Goal: Navigation & Orientation: Find specific page/section

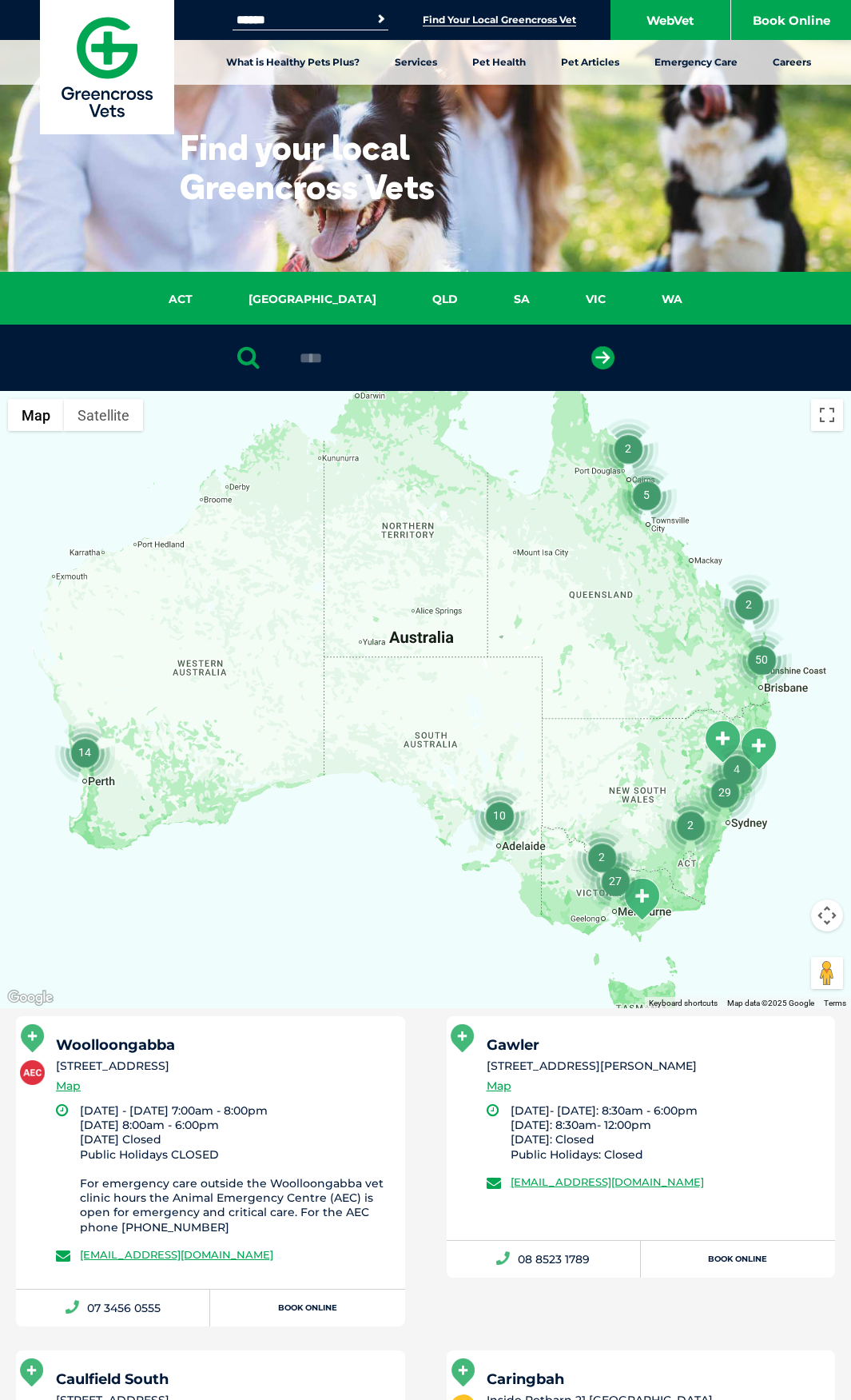
click at [591, 346] on button "submit" at bounding box center [603, 357] width 23 height 23
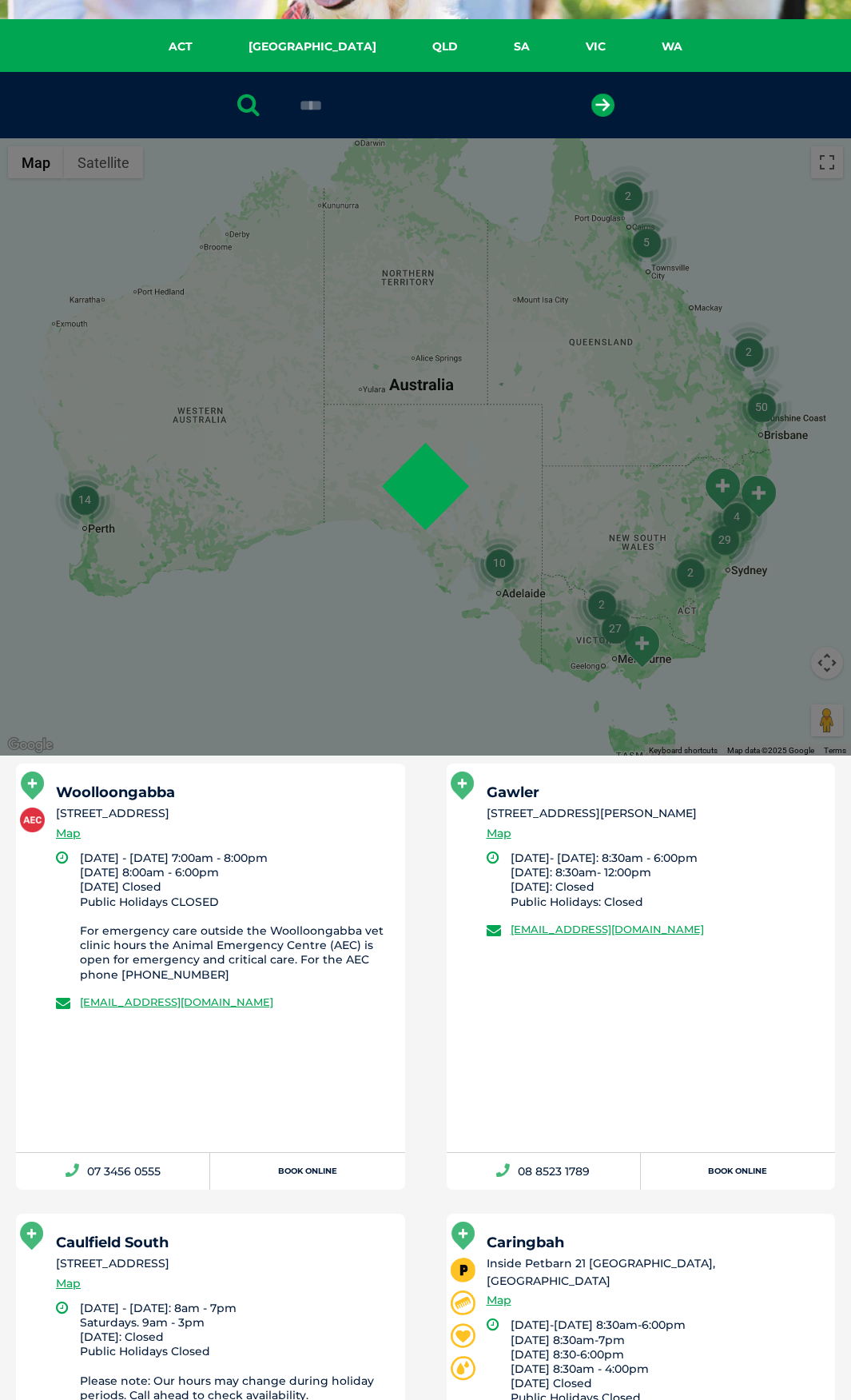
scroll to position [311, 0]
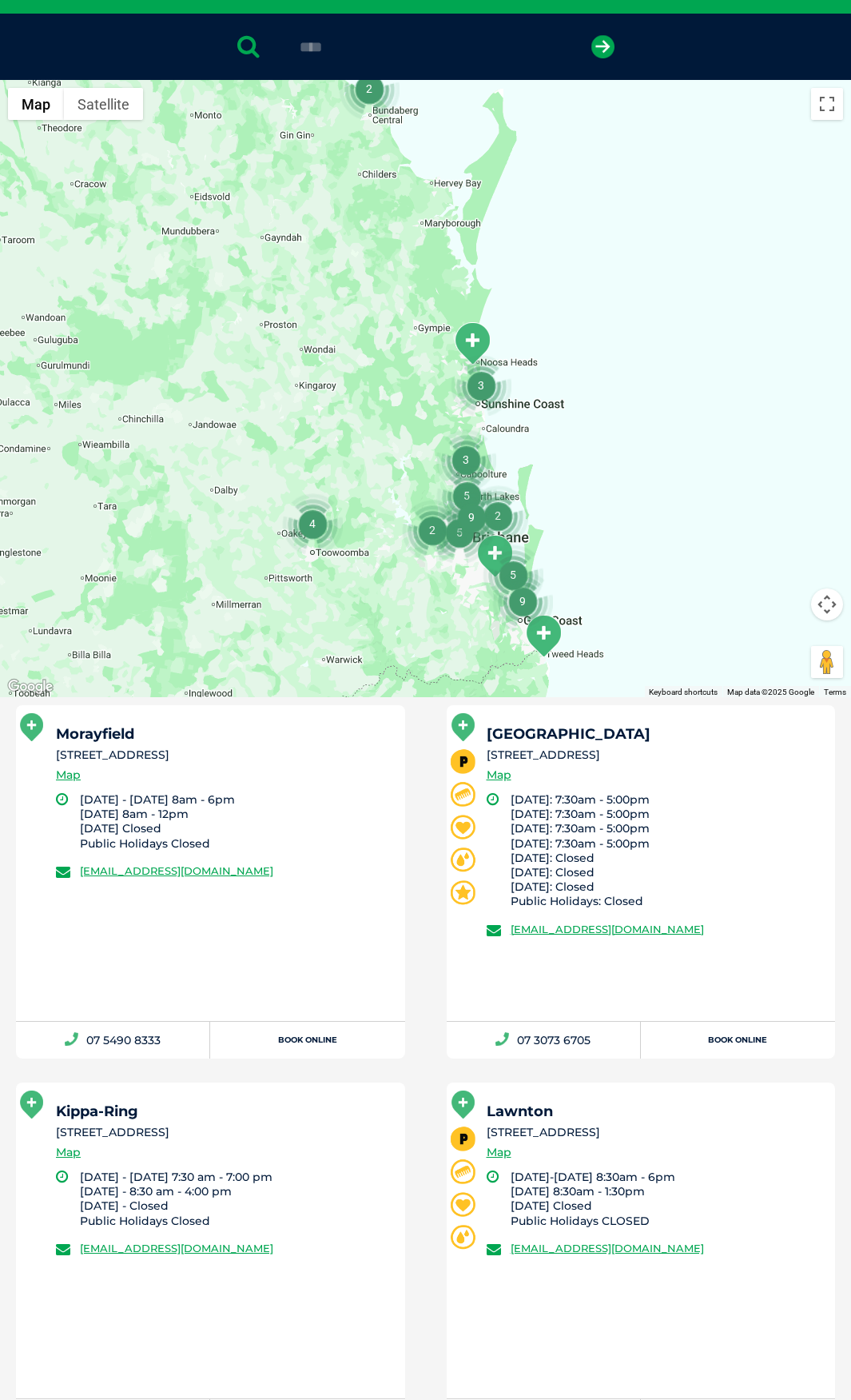
click at [396, 766] on div "Morayfield 170 Morayfield Road, Morayfield, QLD 4506 Map Monday - Friday 8am - …" at bounding box center [210, 863] width 389 height 316
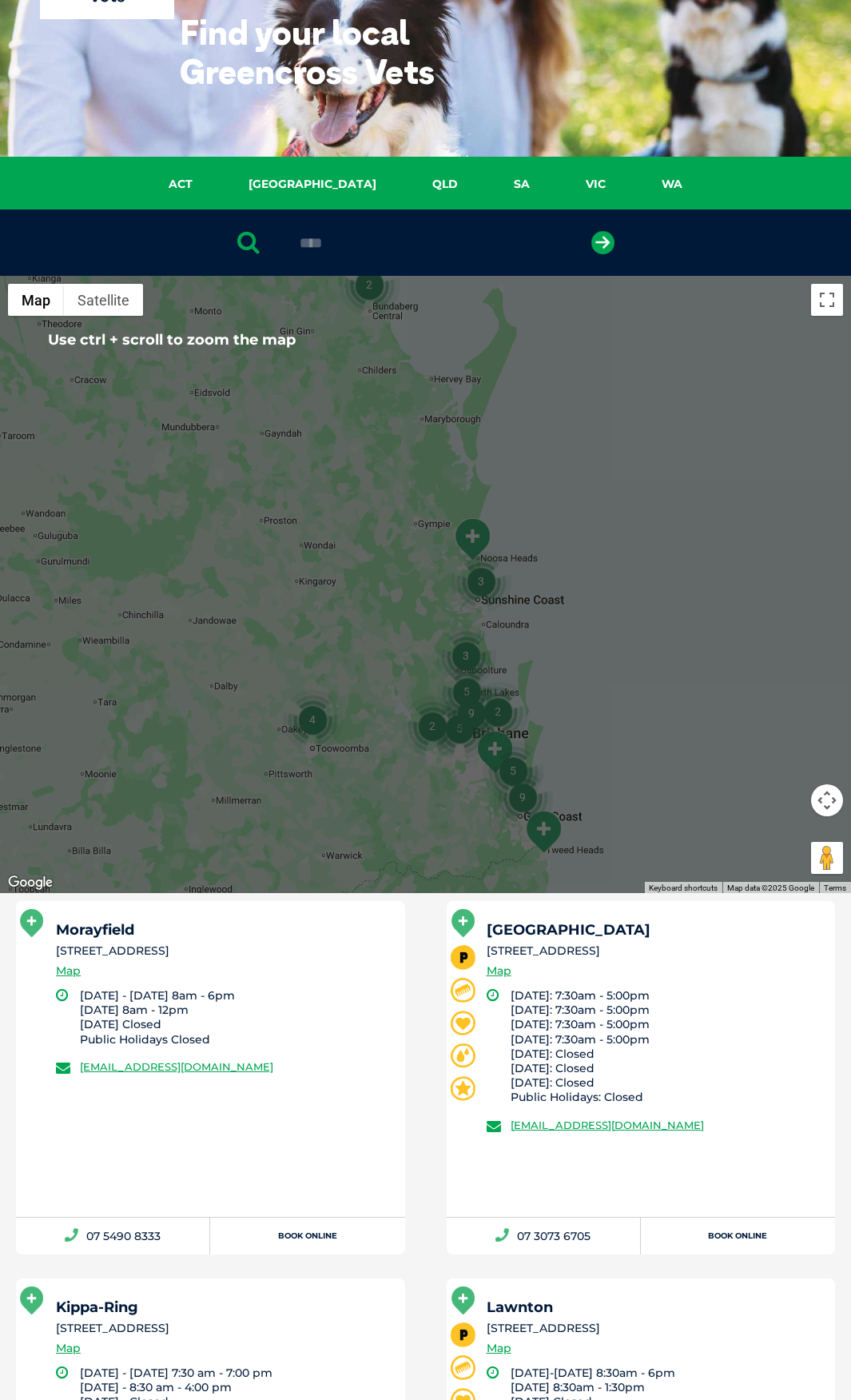
scroll to position [0, 0]
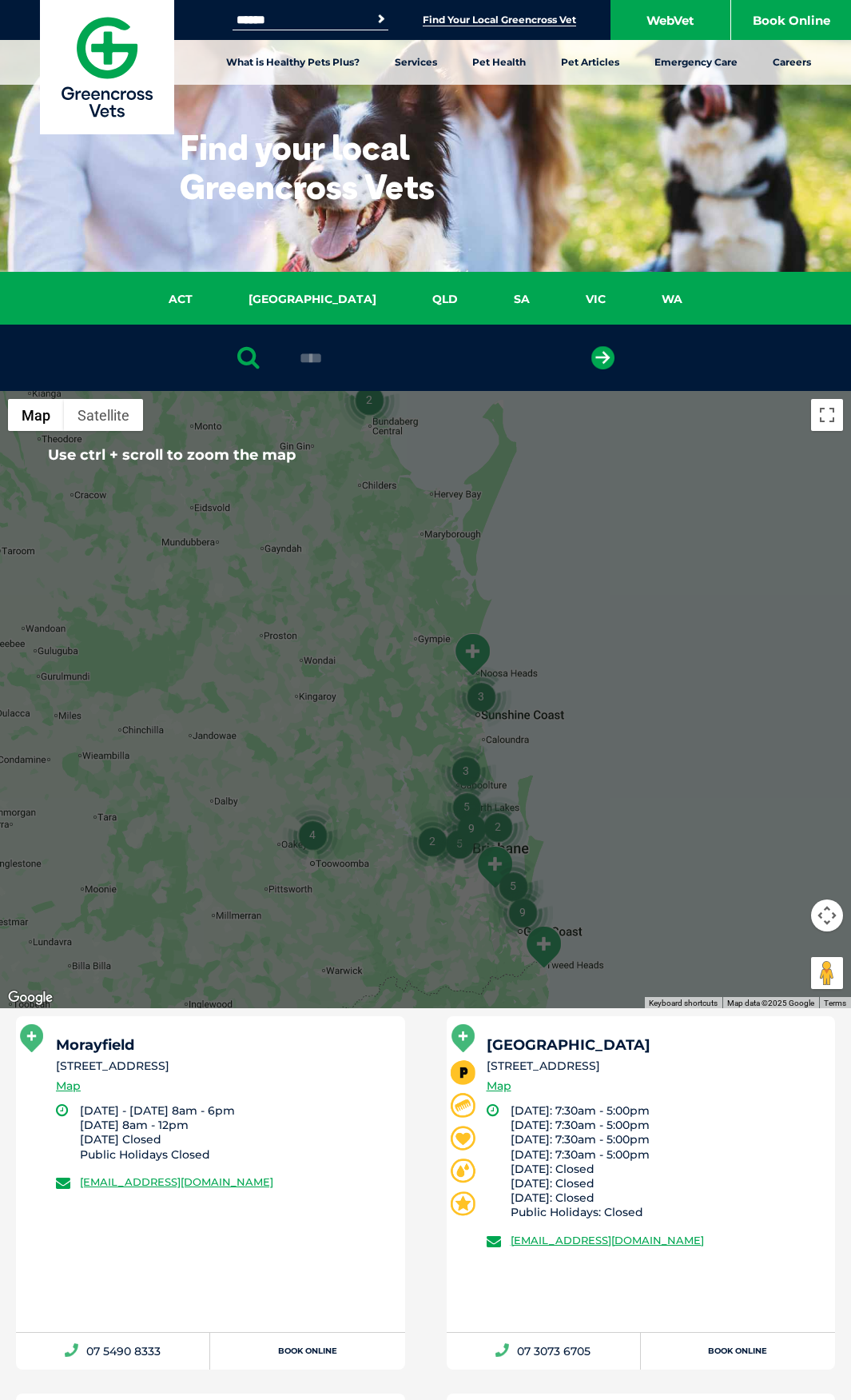
click at [391, 357] on input "****" at bounding box center [426, 357] width 268 height 16
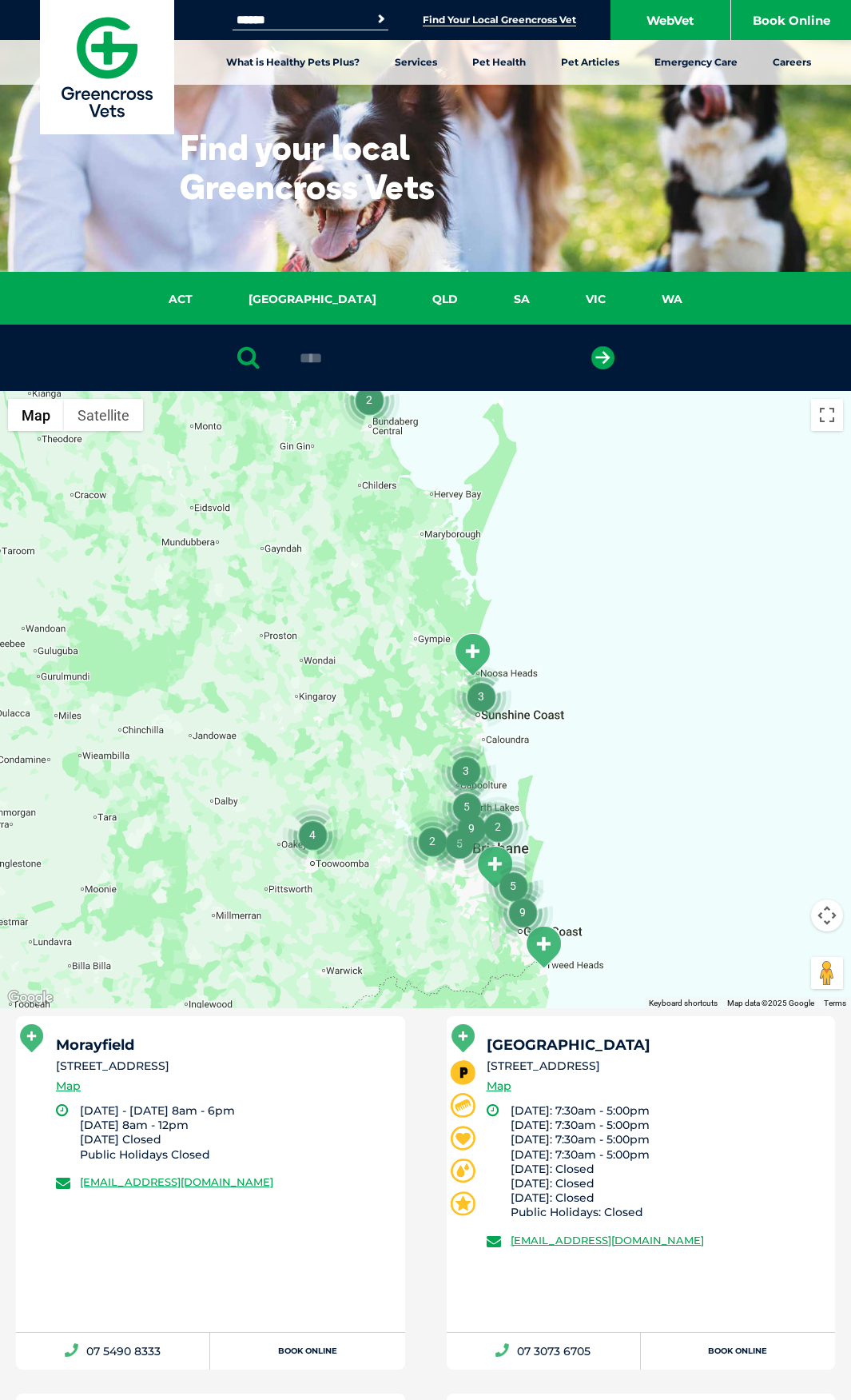
type input "****"
click at [591, 346] on button "submit" at bounding box center [603, 357] width 23 height 23
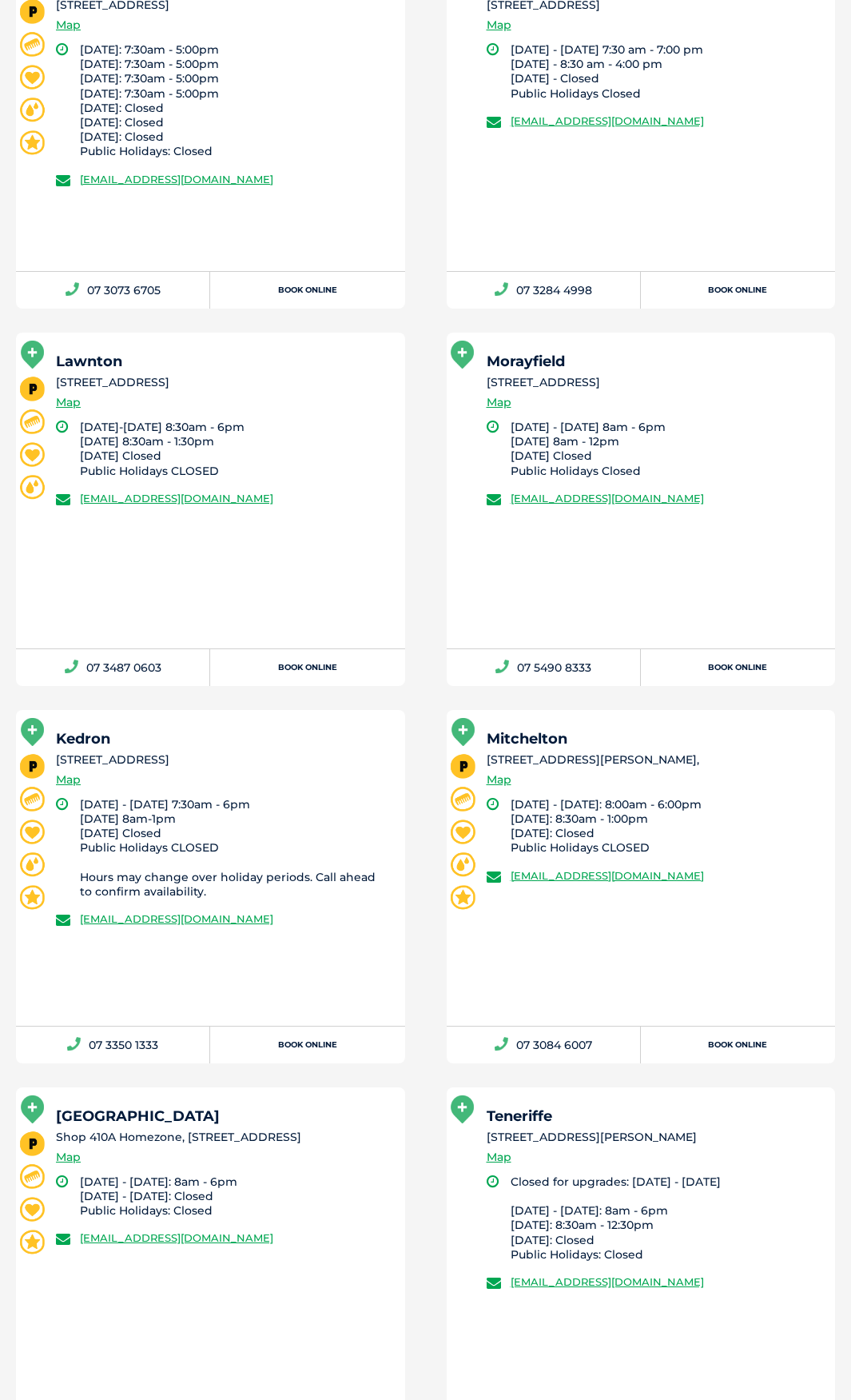
scroll to position [1110, 0]
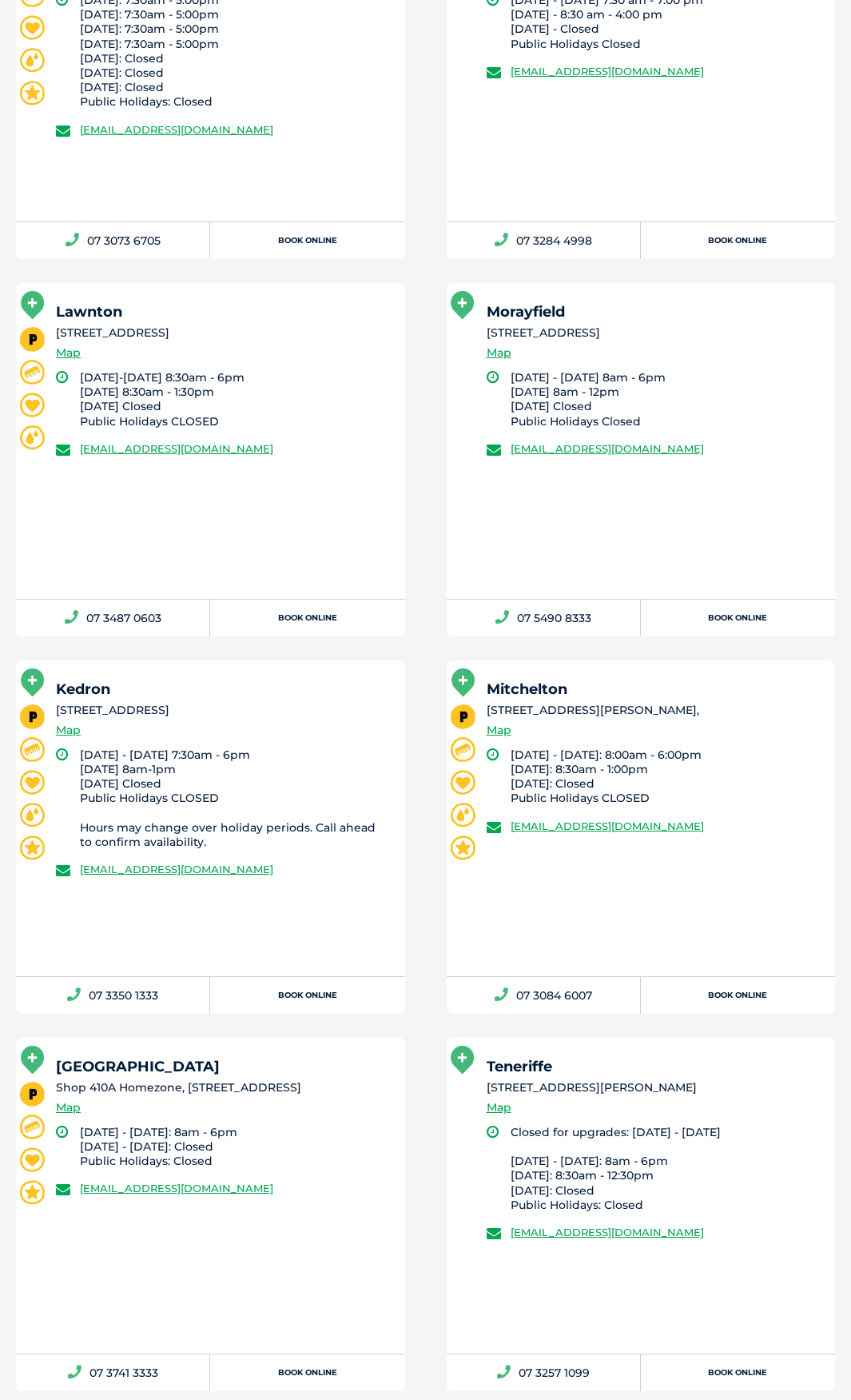
click at [391, 745] on div "Kedron 561 Gympie Rd (inside Petbarn), Kedron QLD 4031 Map Monday - Friday 7:30…" at bounding box center [210, 818] width 389 height 316
drag, startPoint x: 335, startPoint y: 745, endPoint x: 240, endPoint y: 726, distance: 96.9
click at [241, 720] on div "Kedron [STREET_ADDRESS] Map" at bounding box center [223, 715] width 335 height 66
click at [210, 674] on div "Kedron 561 Gympie Rd (inside Petbarn), Kedron QLD 4031 Map Monday - Friday 7:30…" at bounding box center [210, 818] width 389 height 316
click at [334, 350] on div "Lawnton 640 Gympie Road,, Lawnton QLD Map" at bounding box center [223, 338] width 335 height 66
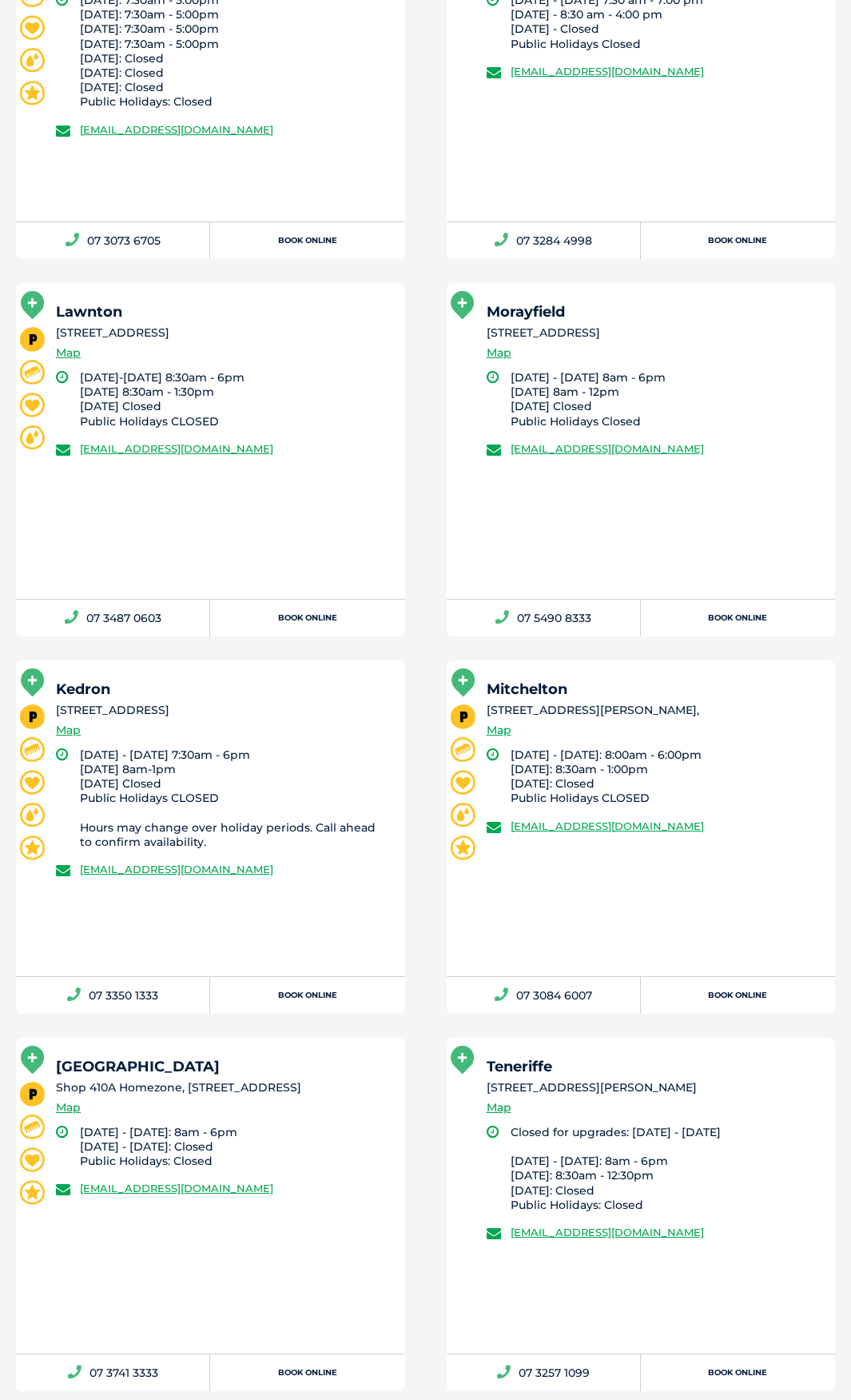
click at [414, 192] on li "Our vet is co-located with a Petbarn retail store Grooming Adoption DIY Dog Was…" at bounding box center [210, 82] width 430 height 354
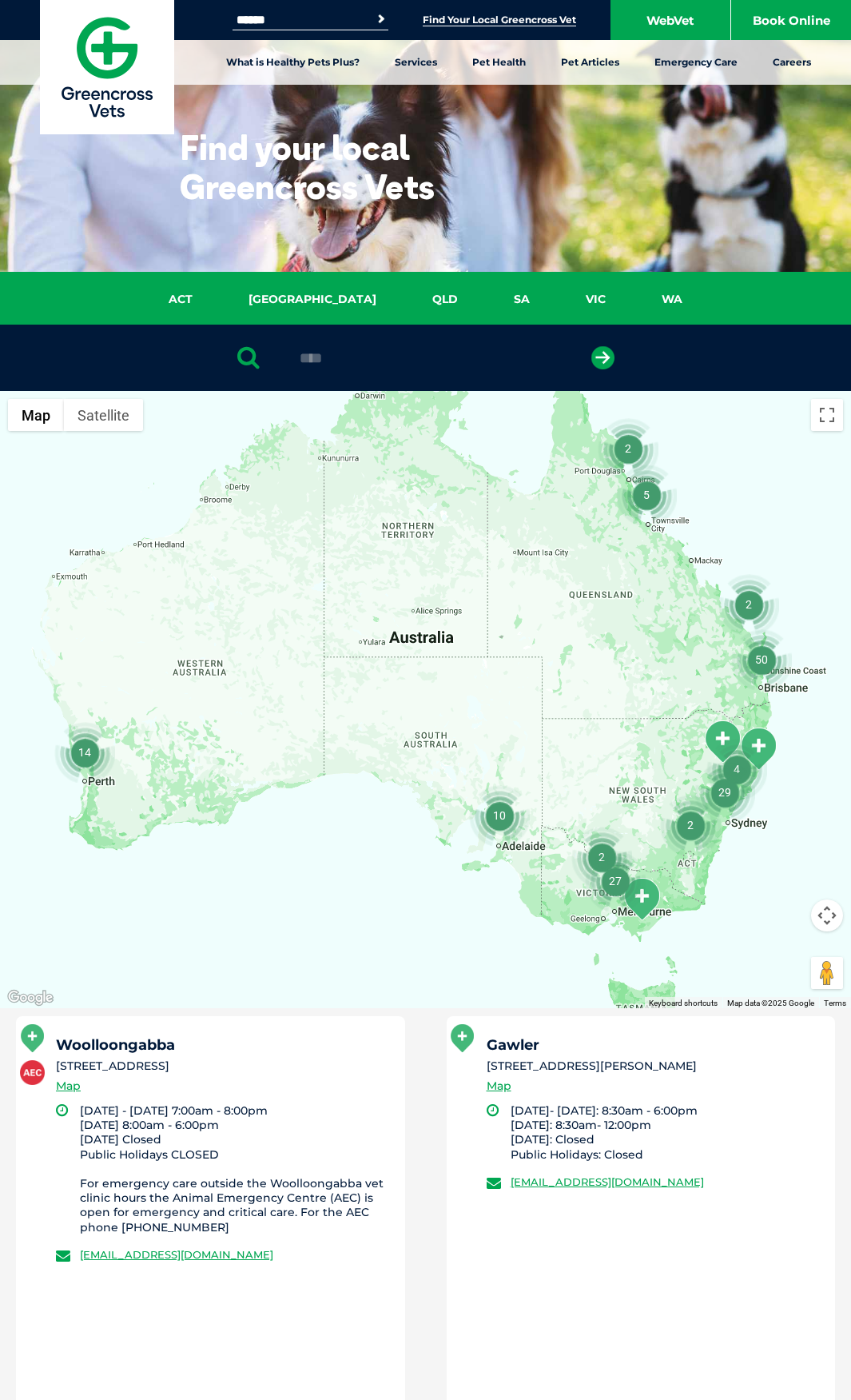
type input "****"
click at [591, 346] on button "submit" at bounding box center [603, 357] width 23 height 23
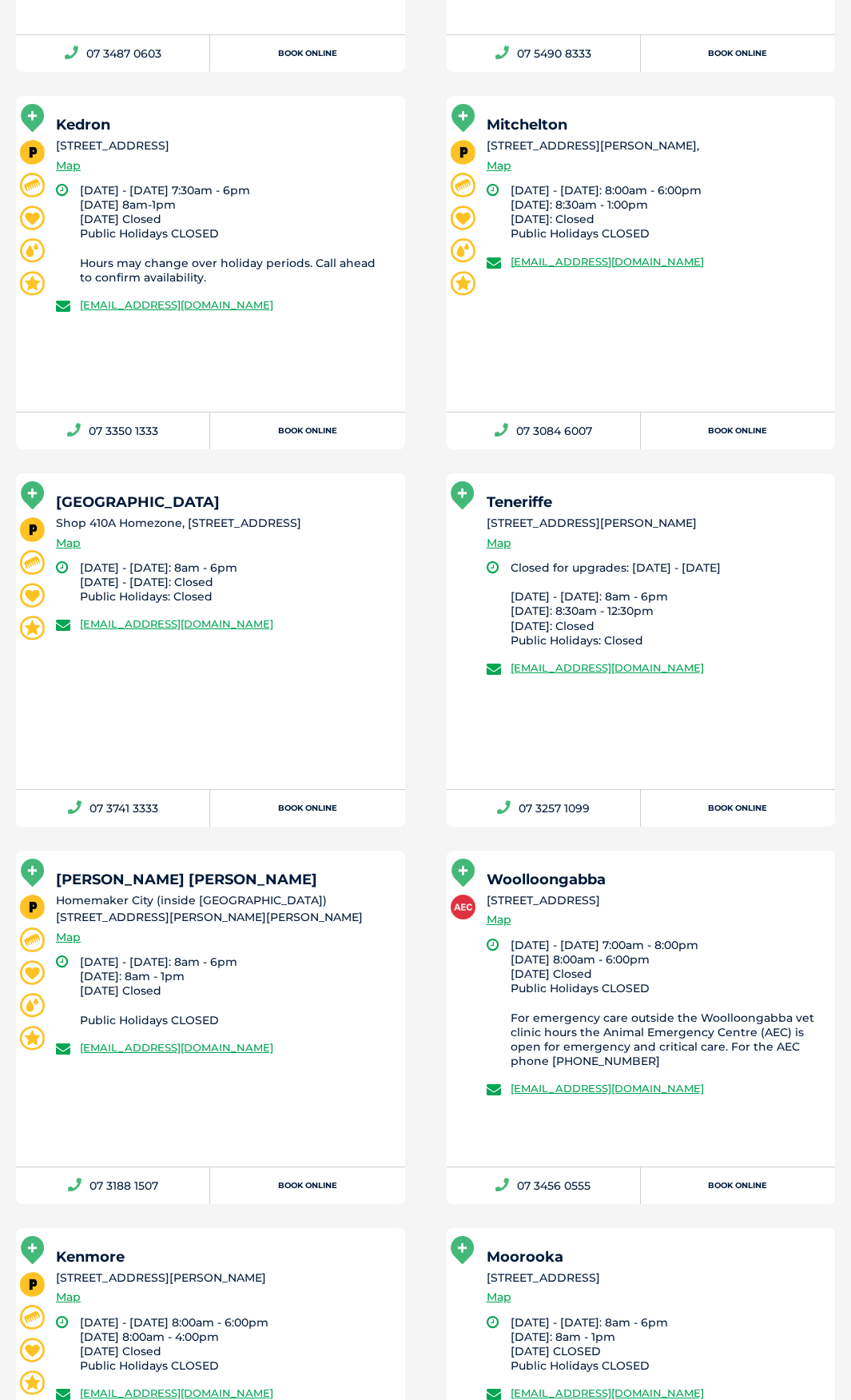
scroll to position [1670, 0]
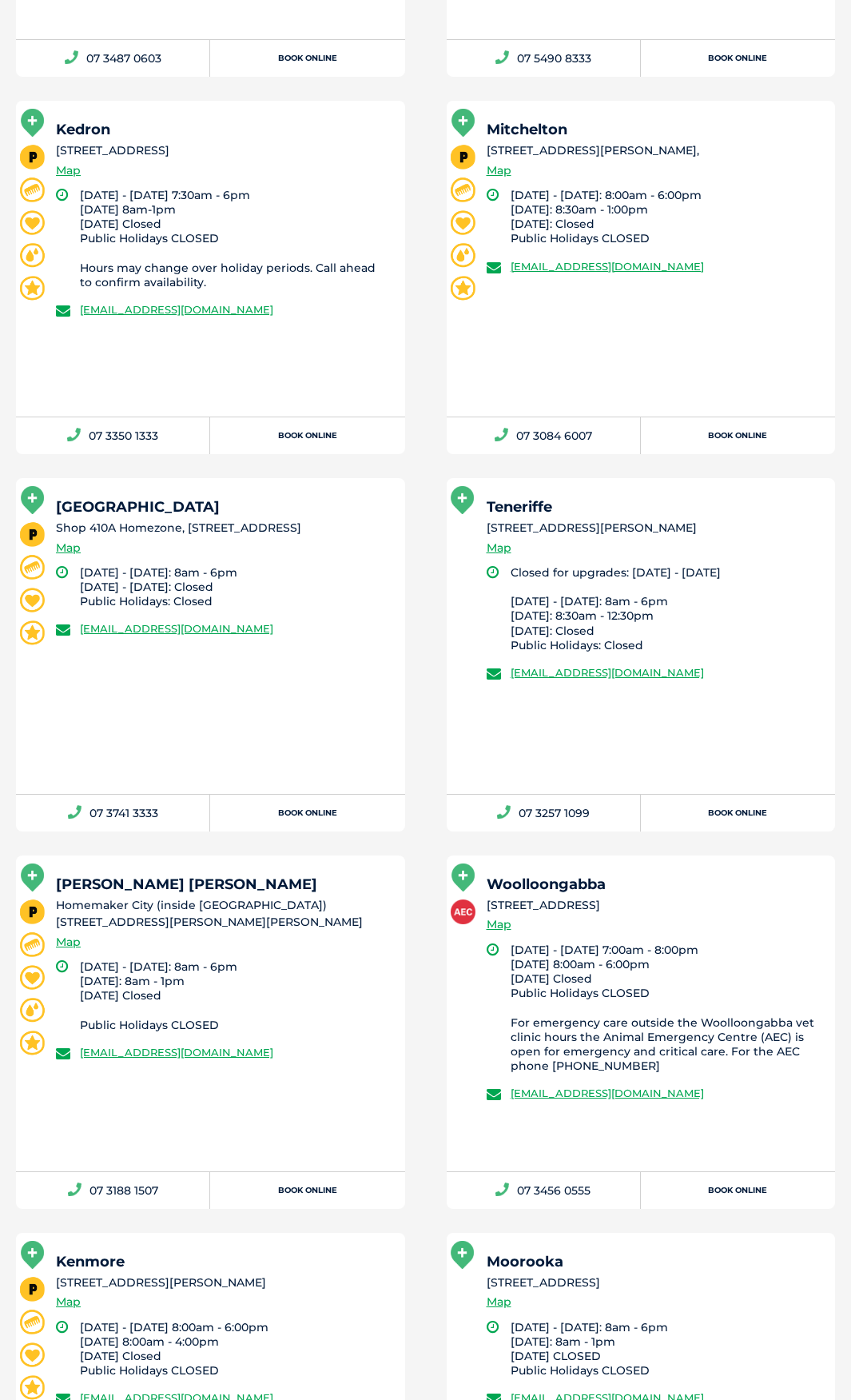
click at [317, 203] on li "[DATE] - [DATE] 7:30am - 6pm [DATE] 8am-1pm [DATE] Closed Public Holidays CLOSE…" at bounding box center [235, 238] width 311 height 101
click at [303, 186] on div "Kedron [STREET_ADDRESS] Map" at bounding box center [223, 155] width 335 height 66
click at [311, 125] on h5 "Kedron" at bounding box center [223, 128] width 335 height 14
